Goal: Obtain resource: Download file/media

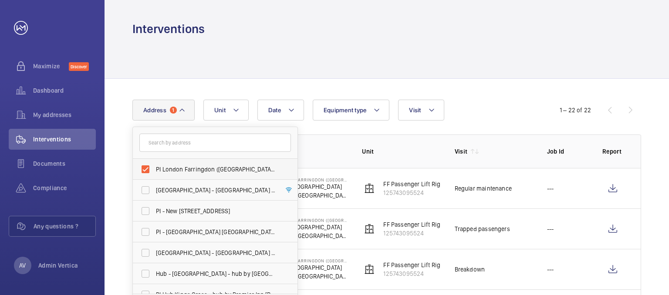
click at [146, 169] on label "PI London Farringdon ([GEOGRAPHIC_DATA]) - [STREET_ADDRESS]" at bounding box center [208, 169] width 151 height 21
click at [146, 169] on input "PI London Farringdon ([GEOGRAPHIC_DATA]) - [STREET_ADDRESS]" at bounding box center [145, 169] width 17 height 17
checkbox input "false"
click at [172, 143] on input "text" at bounding box center [214, 143] width 151 height 18
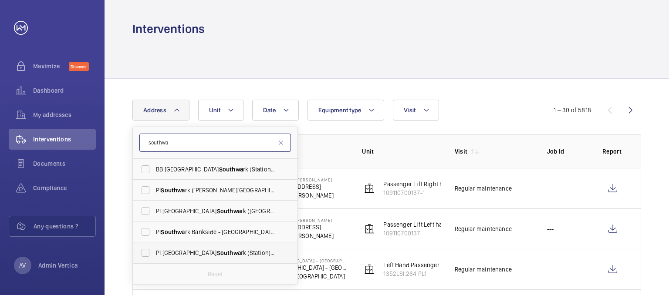
type input "southwa"
click at [217, 252] on span "Southwa" at bounding box center [229, 252] width 24 height 7
click at [154, 252] on input "PI London [PERSON_NAME] (Station) - [STREET_ADDRESS]" at bounding box center [145, 252] width 17 height 17
checkbox input "true"
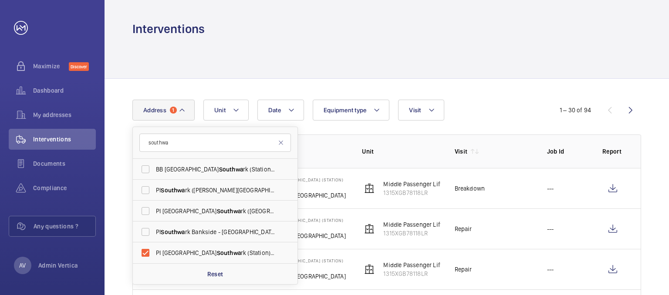
click at [494, 110] on div "Date Address [GEOGRAPHIC_DATA][PERSON_NAME] (Station) - [STREET_ADDRESS] PI [PE…" at bounding box center [334, 110] width 404 height 21
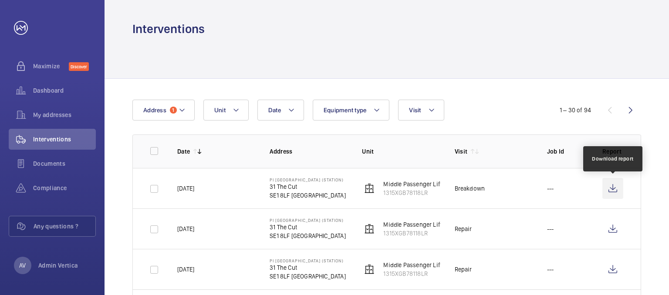
click at [612, 190] on wm-front-icon-button at bounding box center [612, 188] width 21 height 21
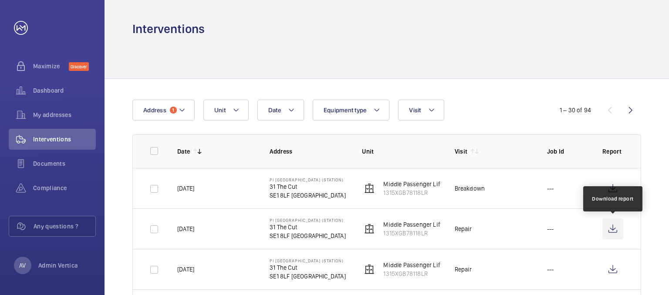
click at [619, 225] on wm-front-icon-button at bounding box center [612, 229] width 21 height 21
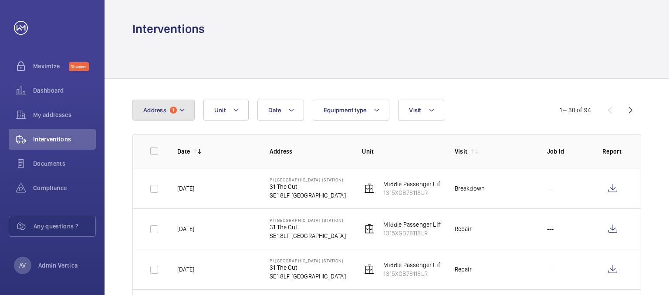
click at [151, 115] on button "Address 1" at bounding box center [163, 110] width 62 height 21
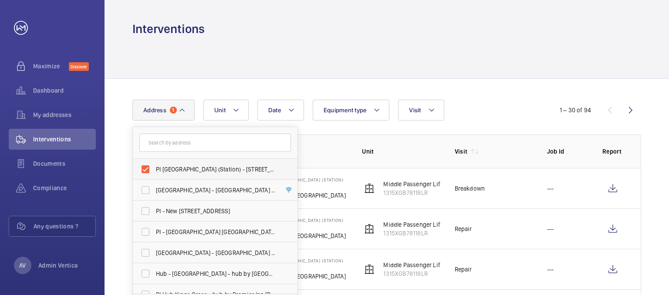
click at [142, 170] on label "PI [GEOGRAPHIC_DATA] (Station) - [STREET_ADDRESS]" at bounding box center [208, 169] width 151 height 21
click at [142, 170] on input "PI [GEOGRAPHIC_DATA] (Station) - [STREET_ADDRESS]" at bounding box center [145, 169] width 17 height 17
checkbox input "false"
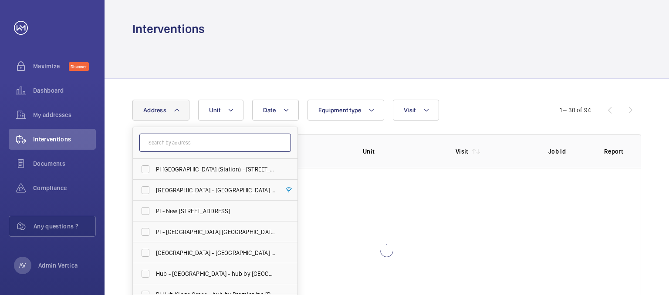
click at [158, 146] on input "text" at bounding box center [214, 143] width 151 height 18
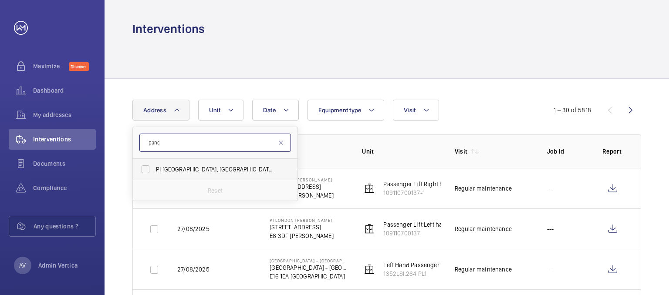
type input "panc"
click at [166, 169] on span "[GEOGRAPHIC_DATA], [GEOGRAPHIC_DATA] - [PERSON_NAME][GEOGRAPHIC_DATA], [STREET_…" at bounding box center [216, 169] width 120 height 9
click at [154, 169] on input "[GEOGRAPHIC_DATA], [GEOGRAPHIC_DATA] - [PERSON_NAME][GEOGRAPHIC_DATA], [STREET_…" at bounding box center [145, 169] width 17 height 17
checkbox input "true"
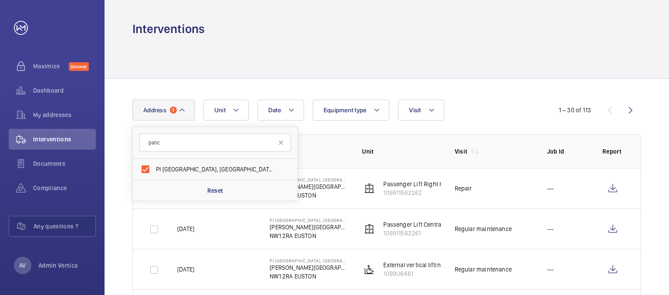
click at [293, 39] on div at bounding box center [386, 57] width 508 height 41
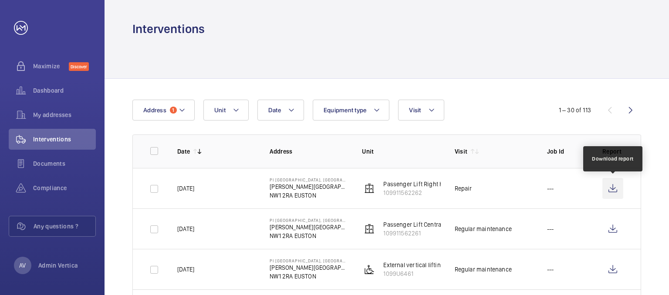
click at [615, 190] on wm-front-icon-button at bounding box center [612, 188] width 21 height 21
